Goal: Task Accomplishment & Management: Manage account settings

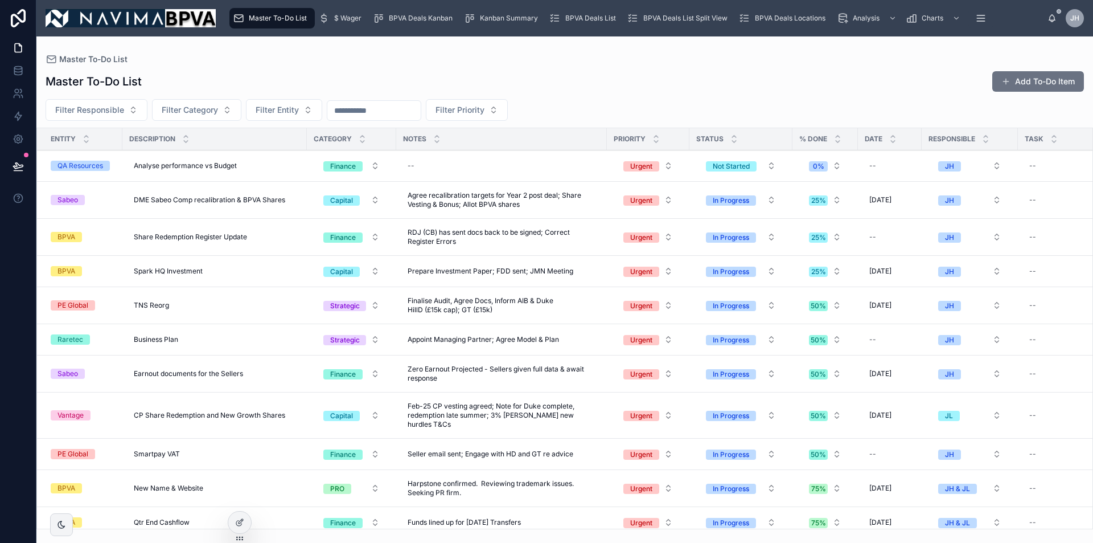
click at [418, 237] on span "RDJ (CB) has sent docs back to be signed; Correct Register Errors" at bounding box center [502, 237] width 188 height 18
click at [413, 232] on span "RDJ (CB) has sent docs back to be signed; Correct Register Errors" at bounding box center [502, 237] width 188 height 18
type textarea "**********"
click at [545, 248] on icon "submit" at bounding box center [547, 248] width 6 height 4
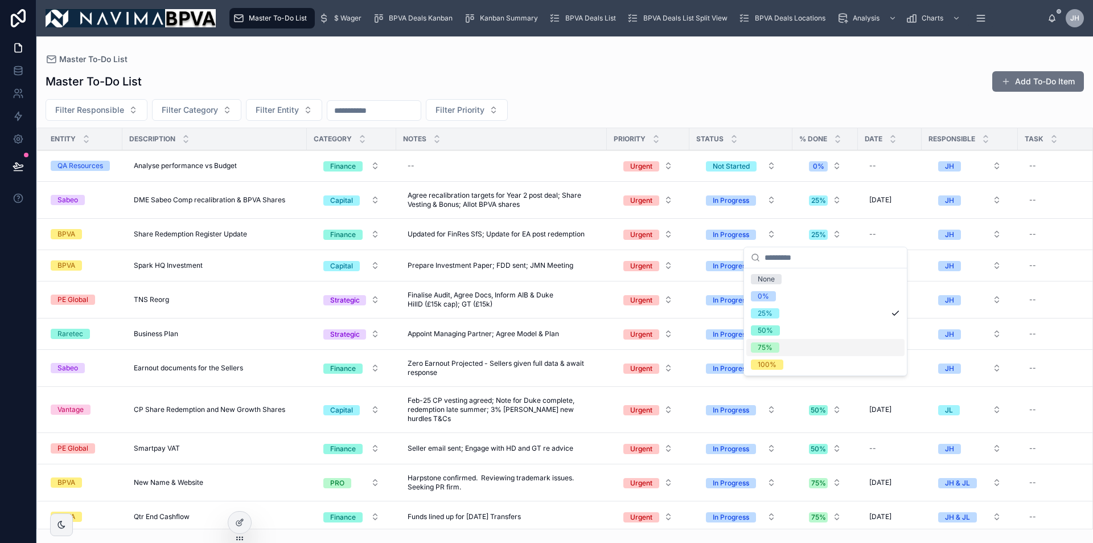
click at [787, 344] on div "75%" at bounding box center [825, 347] width 158 height 17
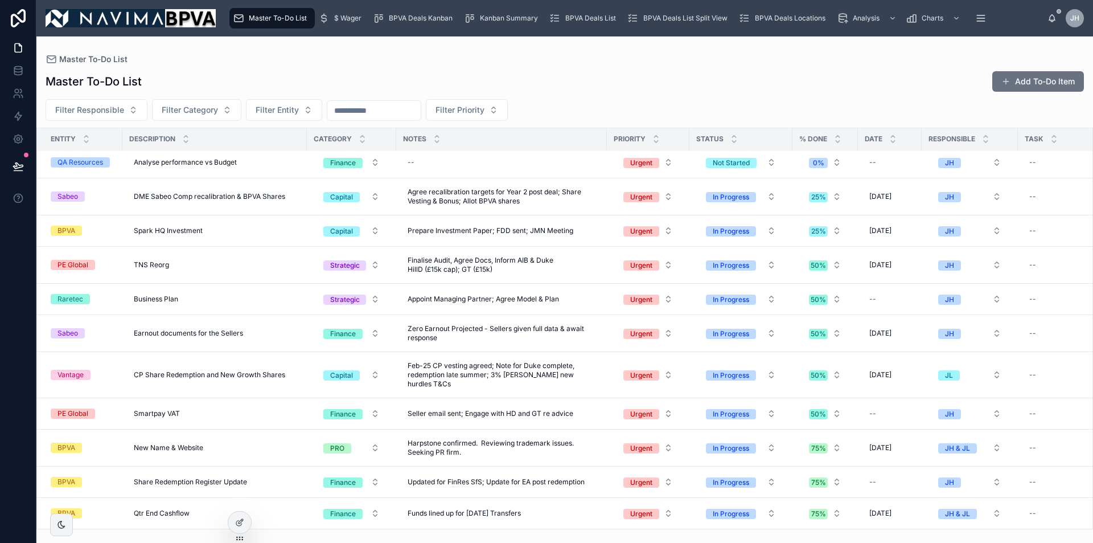
scroll to position [114, 0]
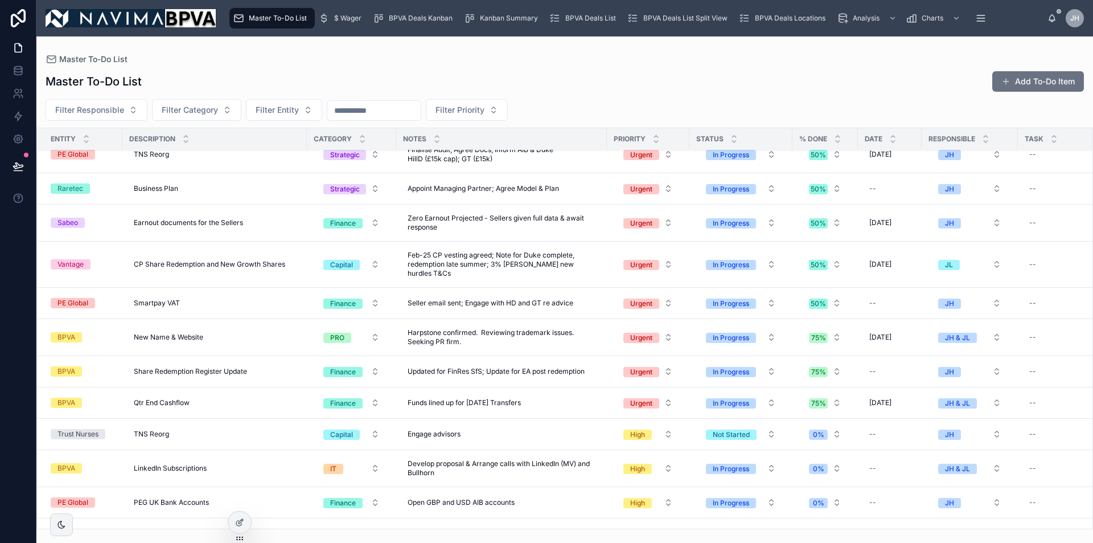
click at [669, 362] on button "Urgent" at bounding box center [648, 371] width 68 height 20
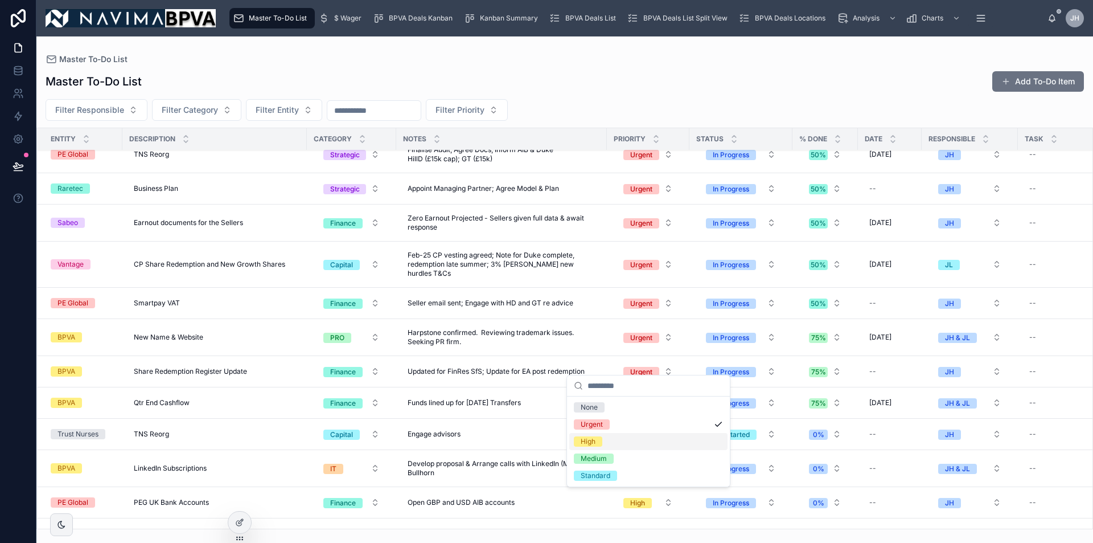
click at [650, 442] on div "High" at bounding box center [648, 441] width 158 height 17
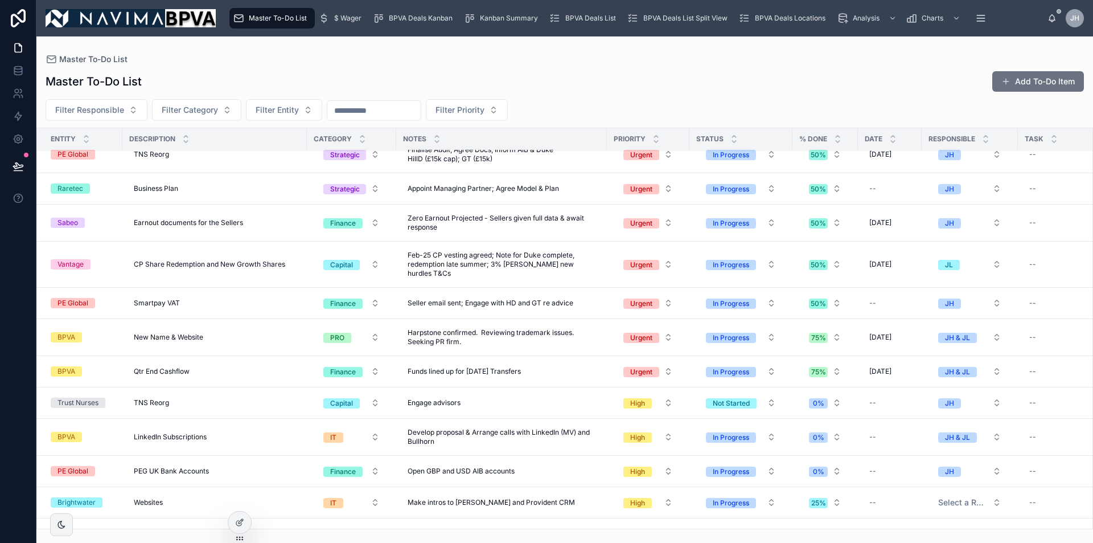
scroll to position [0, 0]
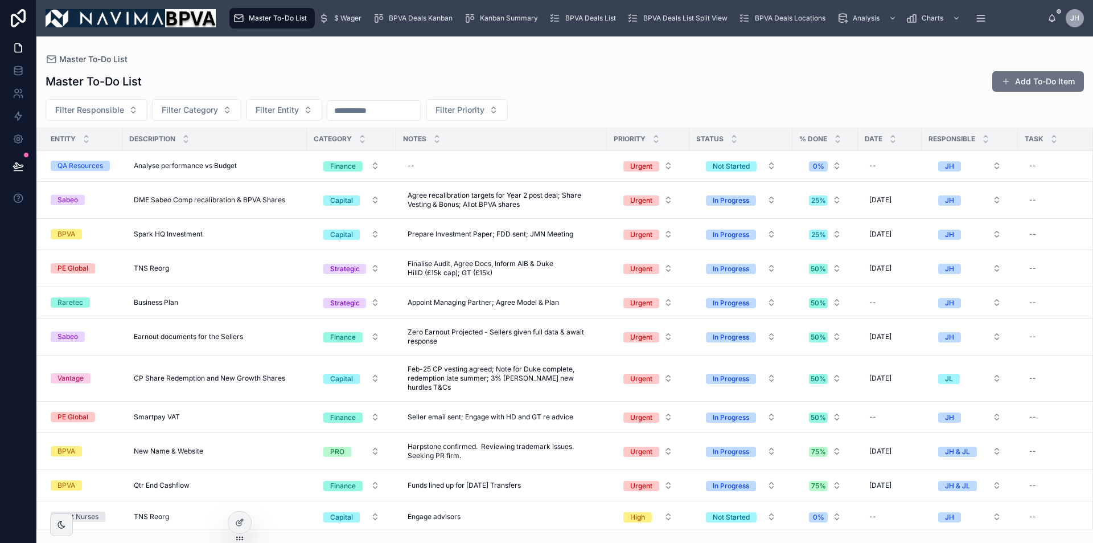
click at [419, 166] on div "--" at bounding box center [501, 166] width 197 height 18
type textarea "**********"
click at [546, 183] on icon "submit" at bounding box center [547, 181] width 6 height 4
click at [772, 170] on button "Not Started" at bounding box center [741, 165] width 88 height 20
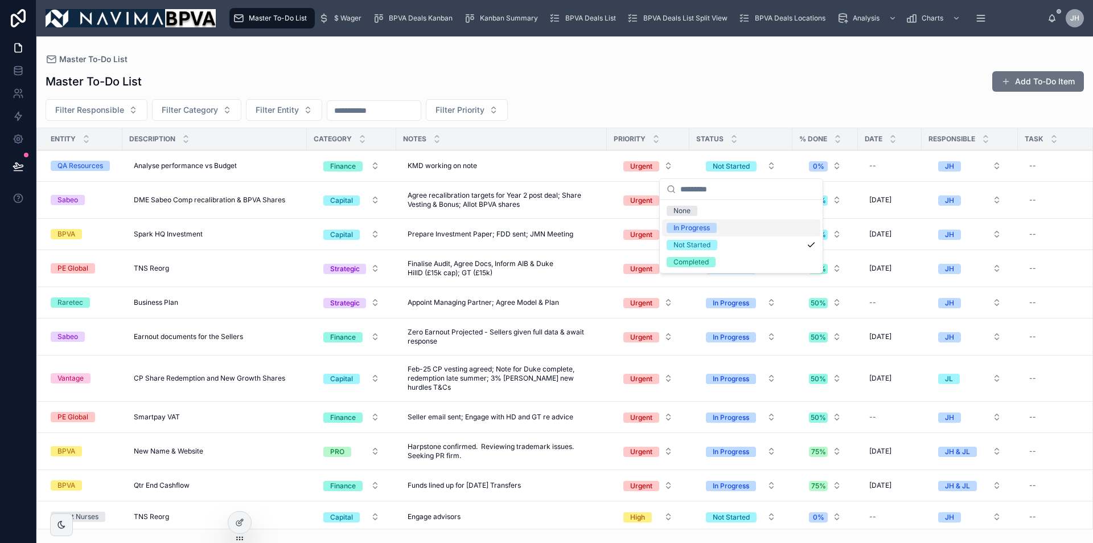
click at [716, 229] on span "In Progress" at bounding box center [692, 228] width 50 height 10
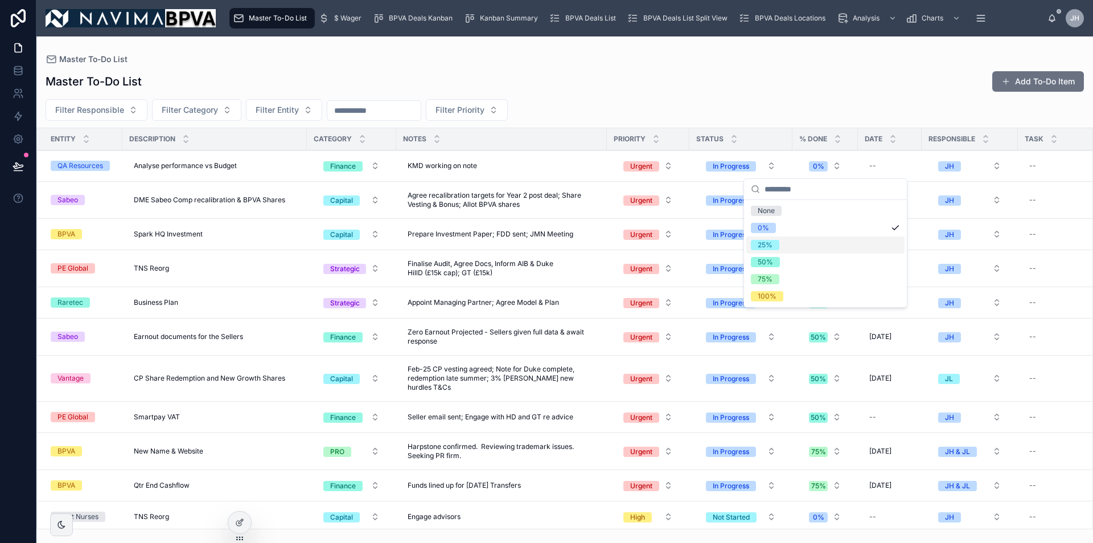
click at [773, 241] on span "25%" at bounding box center [765, 245] width 28 height 10
